Goal: Navigation & Orientation: Find specific page/section

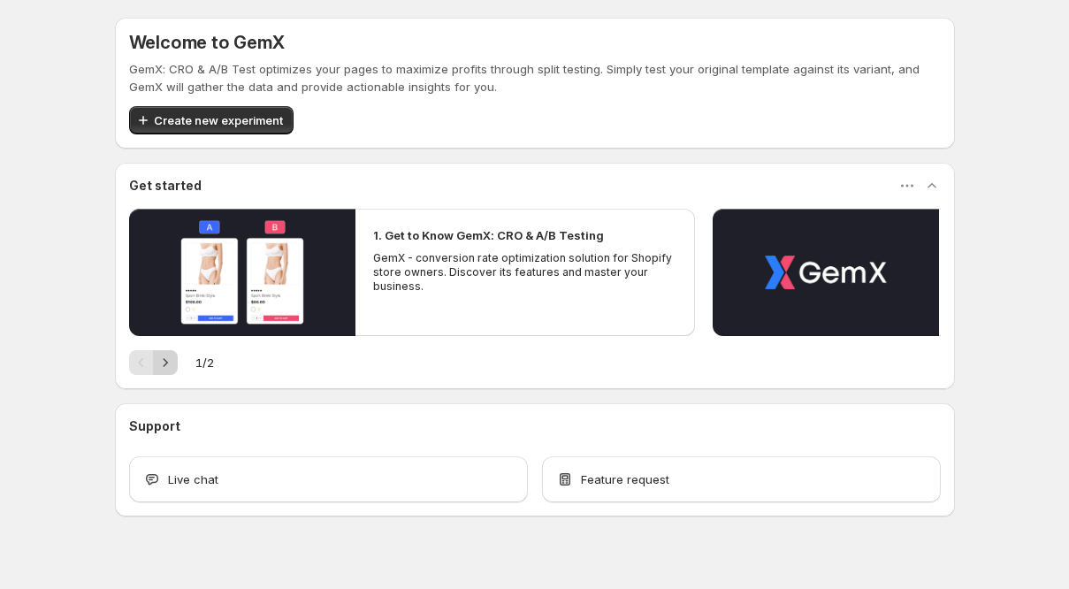
click at [169, 358] on icon "button" at bounding box center [166, 363] width 18 height 18
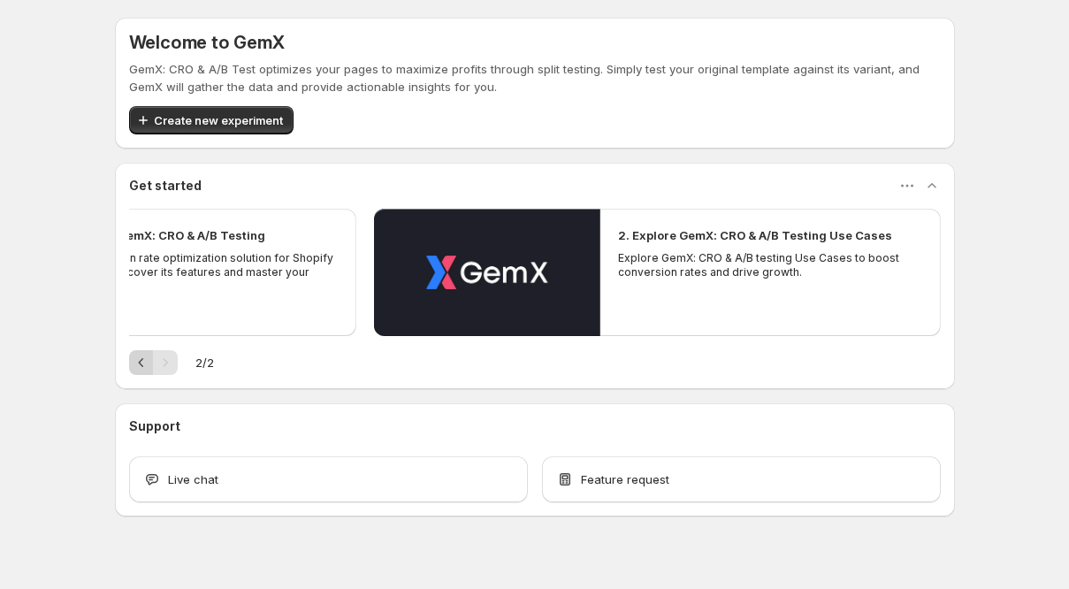
click at [148, 360] on icon "button" at bounding box center [142, 363] width 18 height 18
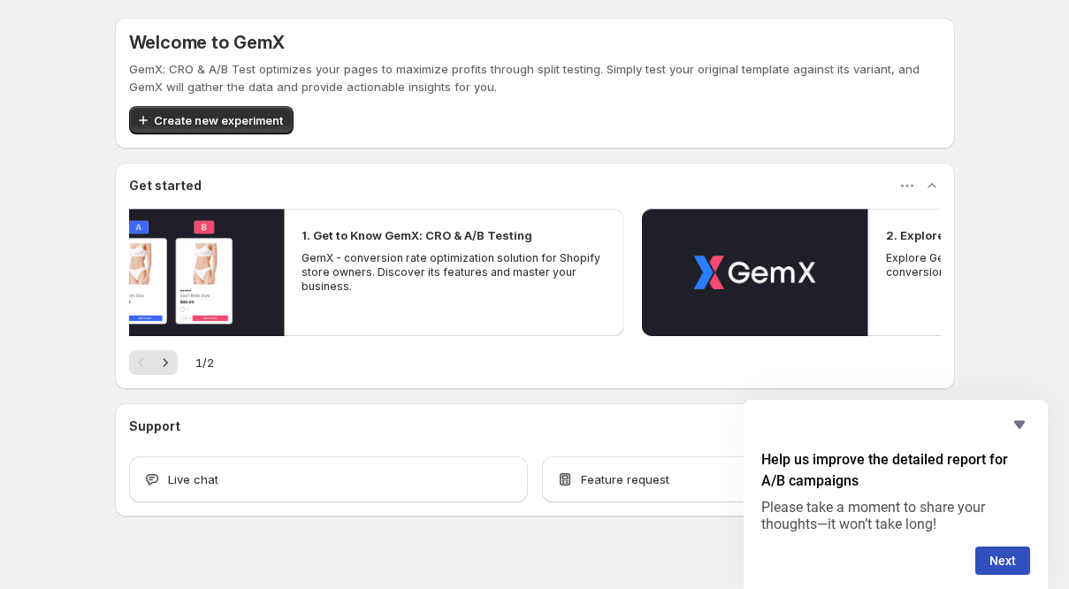
scroll to position [23, 0]
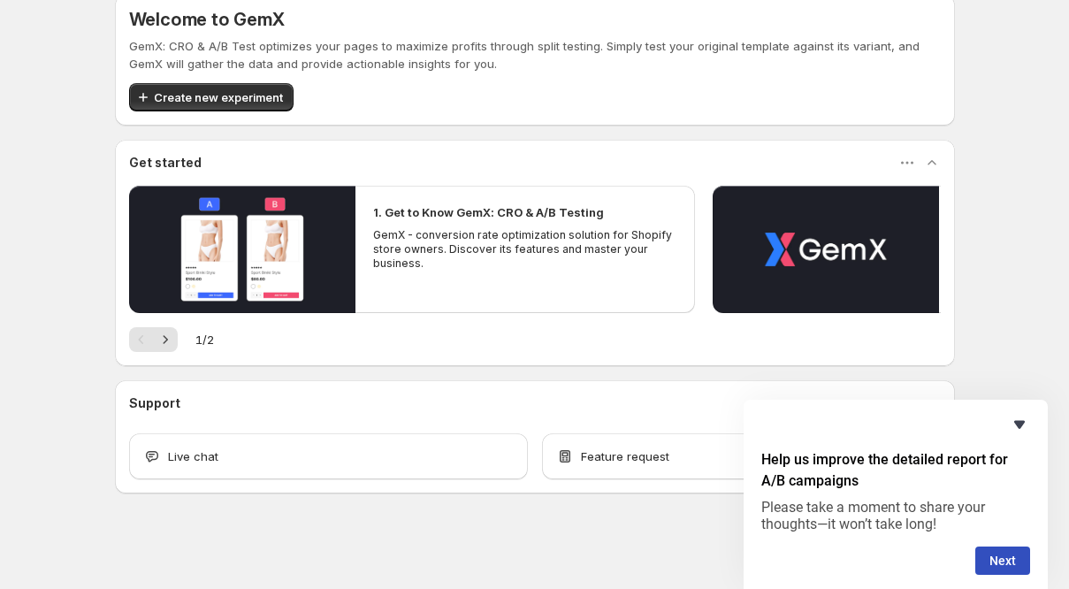
click at [1021, 426] on icon "Hide survey" at bounding box center [1020, 425] width 11 height 8
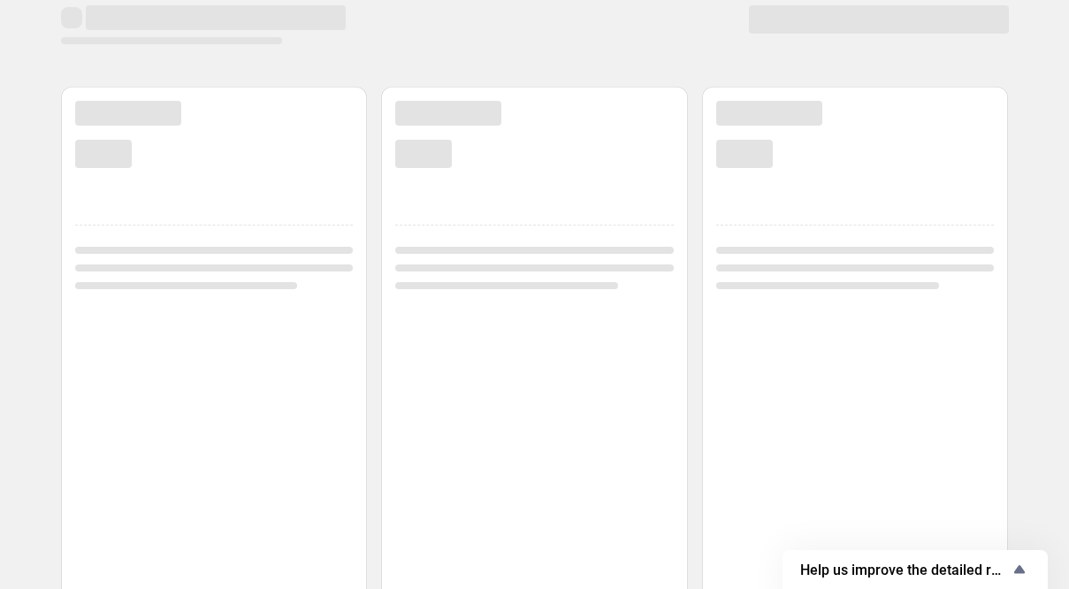
scroll to position [17, 0]
